Goal: Find specific page/section: Find specific page/section

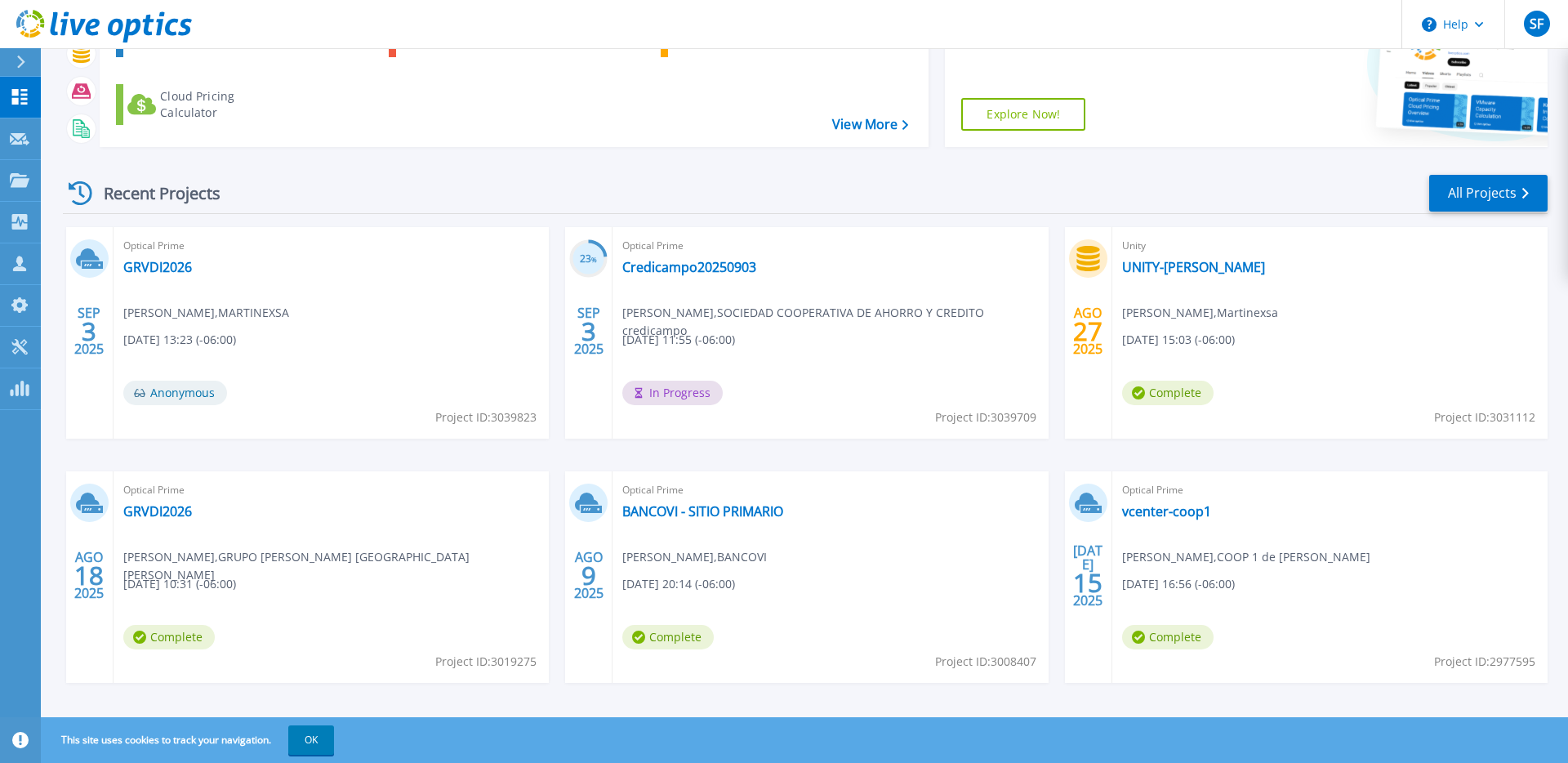
scroll to position [142, 0]
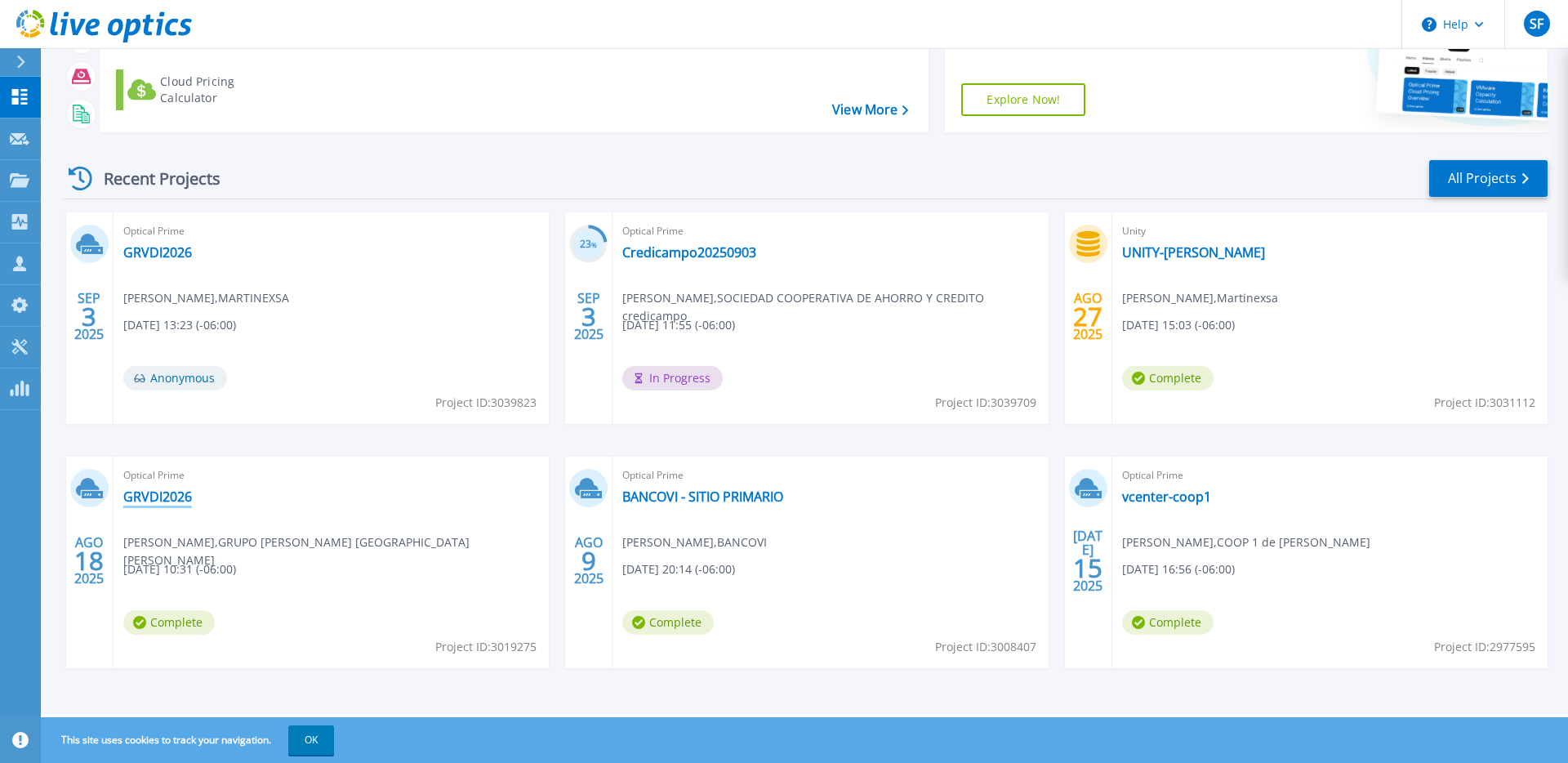
click at [159, 497] on link "GRVDI2026" at bounding box center [157, 497] width 68 height 16
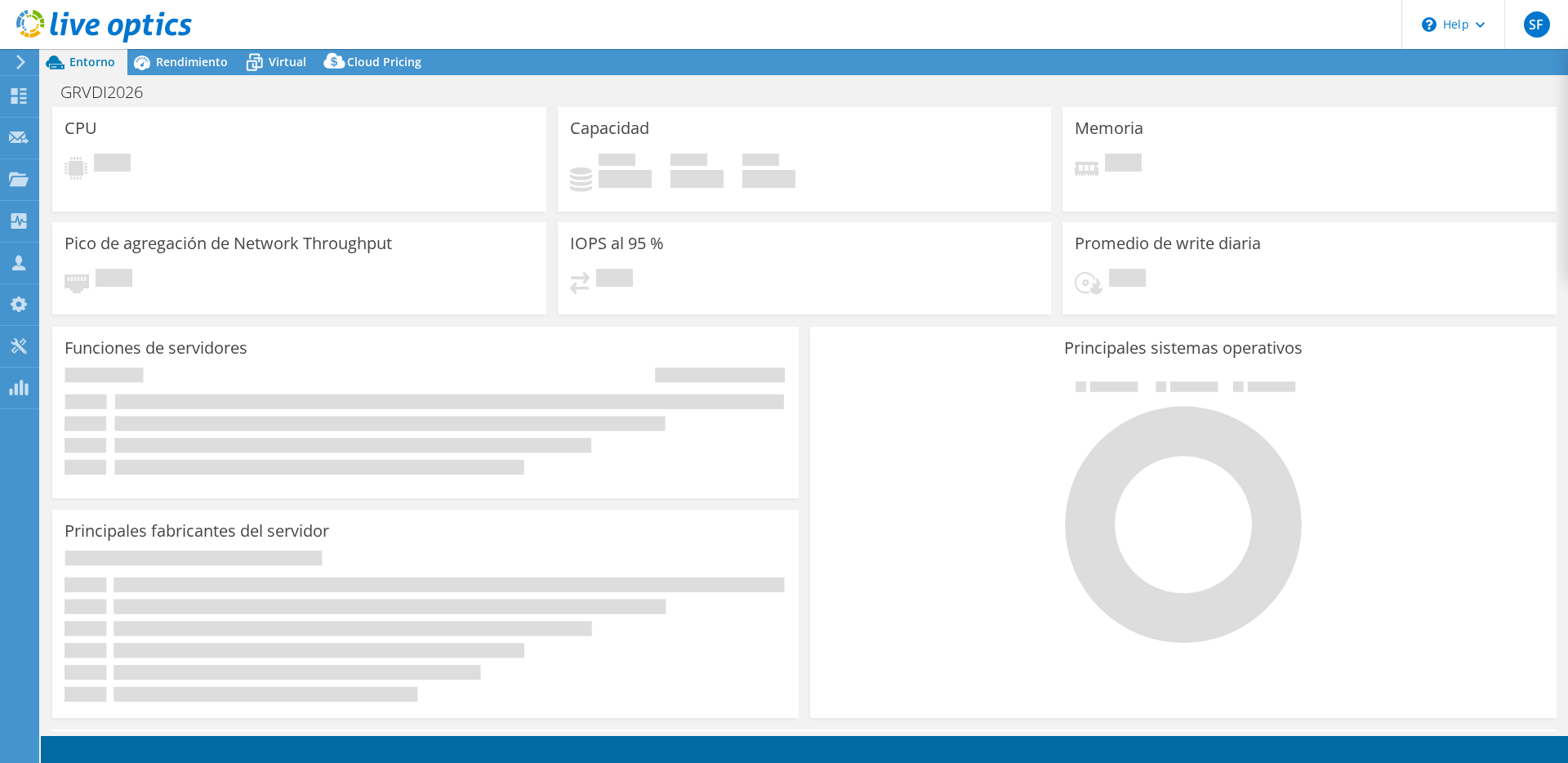
select select "USD"
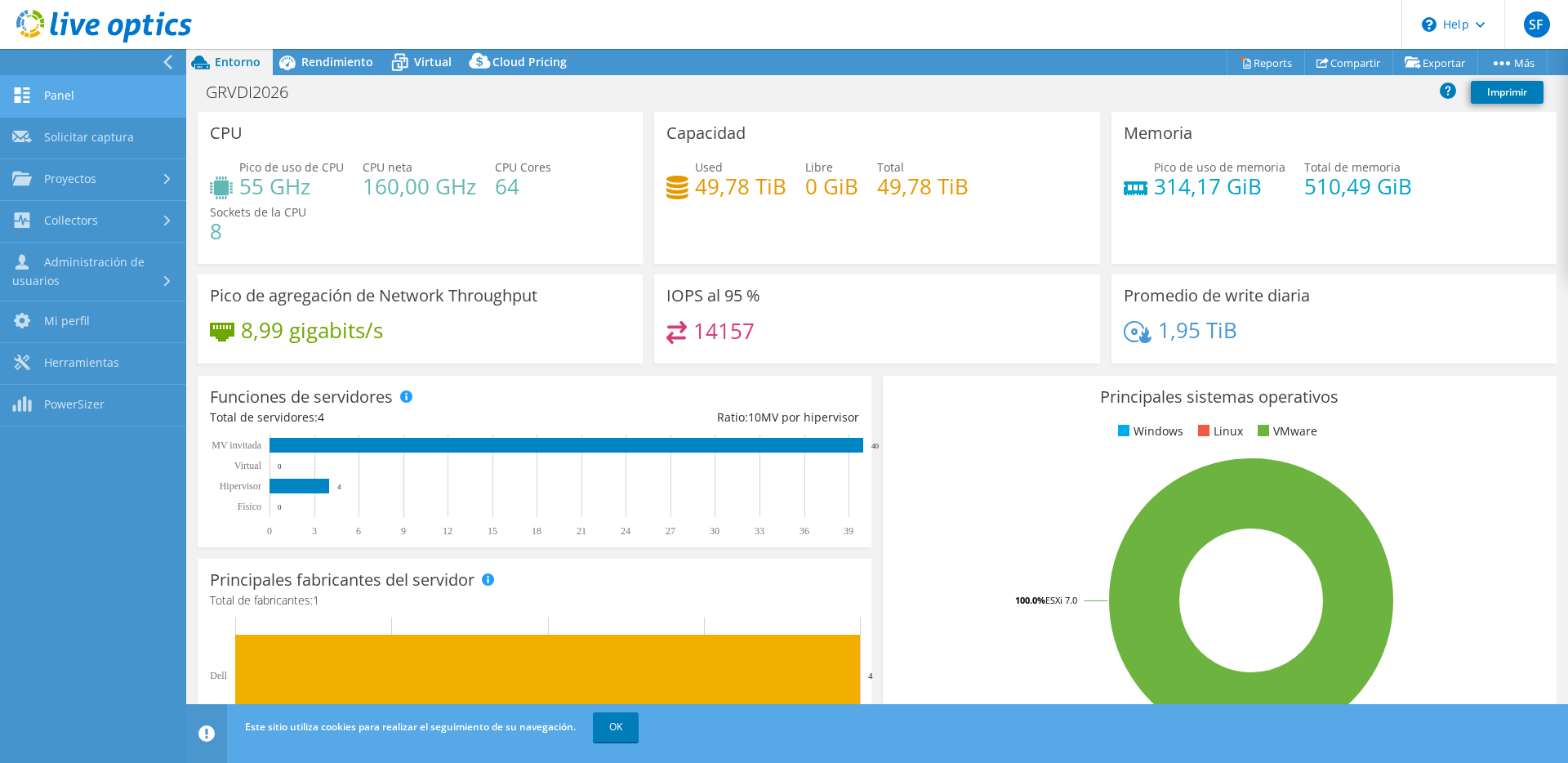
click at [44, 88] on link "Panel" at bounding box center [93, 96] width 186 height 42
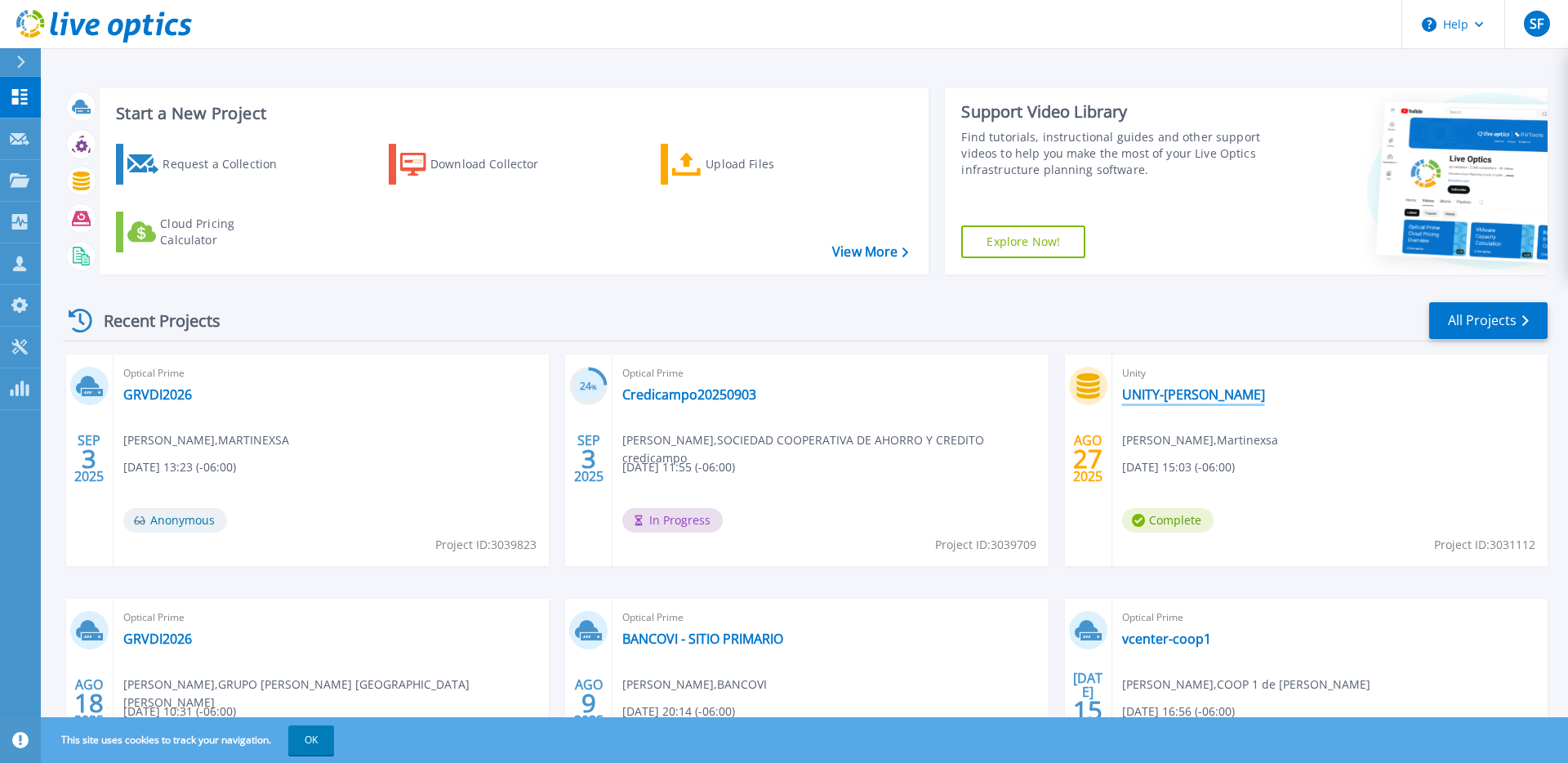
click at [1198, 395] on link "UNITY-[PERSON_NAME]" at bounding box center [1193, 394] width 143 height 16
